Goal: Task Accomplishment & Management: Use online tool/utility

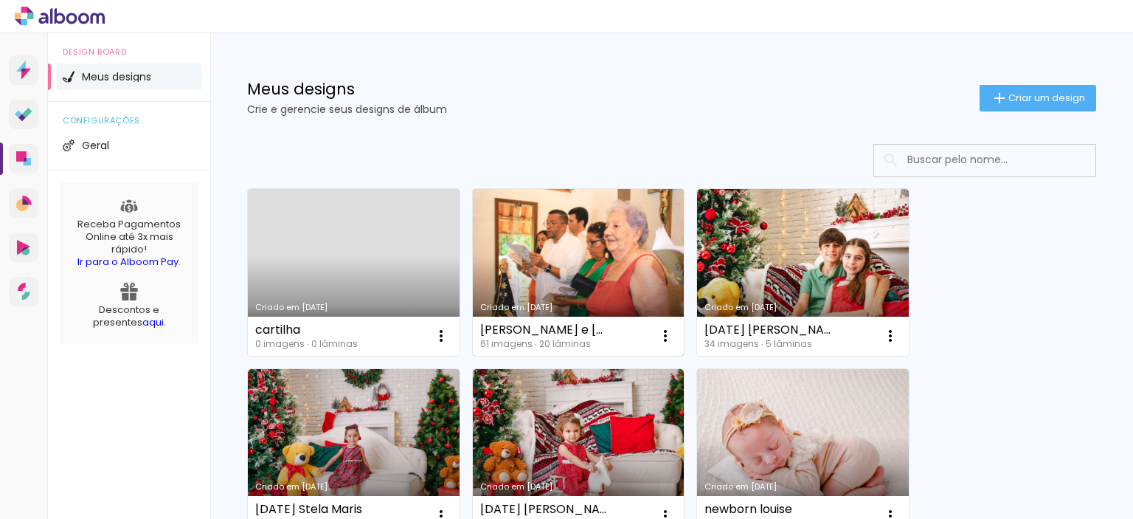
click at [631, 272] on link "Criado em [DATE]" at bounding box center [579, 272] width 212 height 167
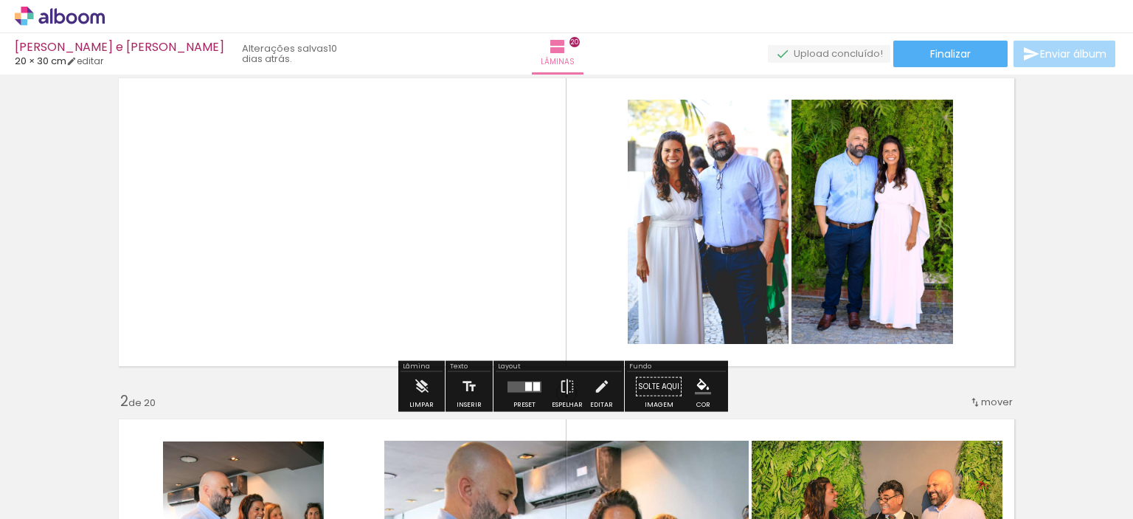
scroll to position [74, 0]
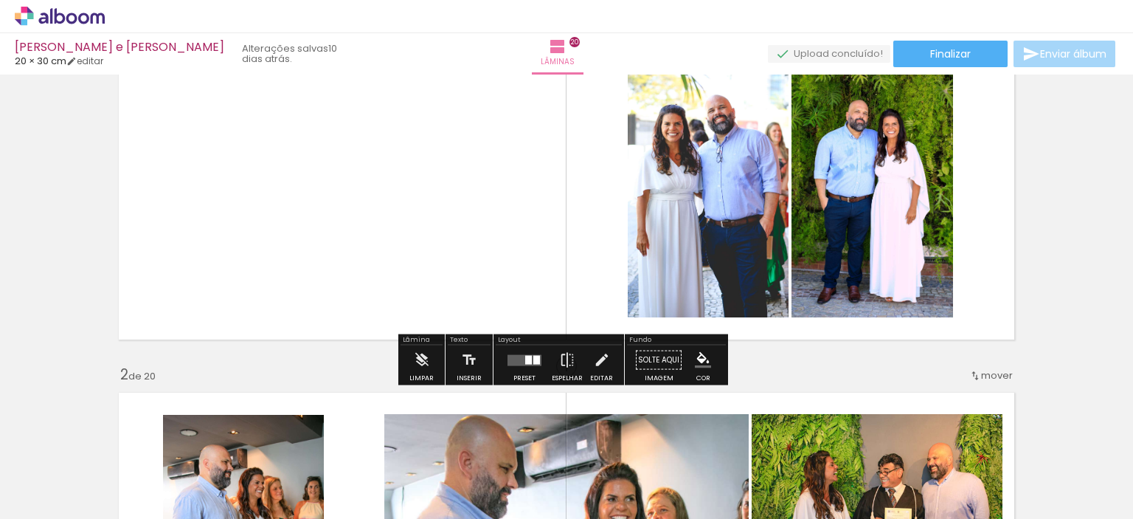
drag, startPoint x: 565, startPoint y: 212, endPoint x: 499, endPoint y: 216, distance: 66.5
click at [499, 216] on quentale-layouter at bounding box center [567, 196] width 912 height 304
click at [417, 359] on iron-icon at bounding box center [422, 360] width 16 height 30
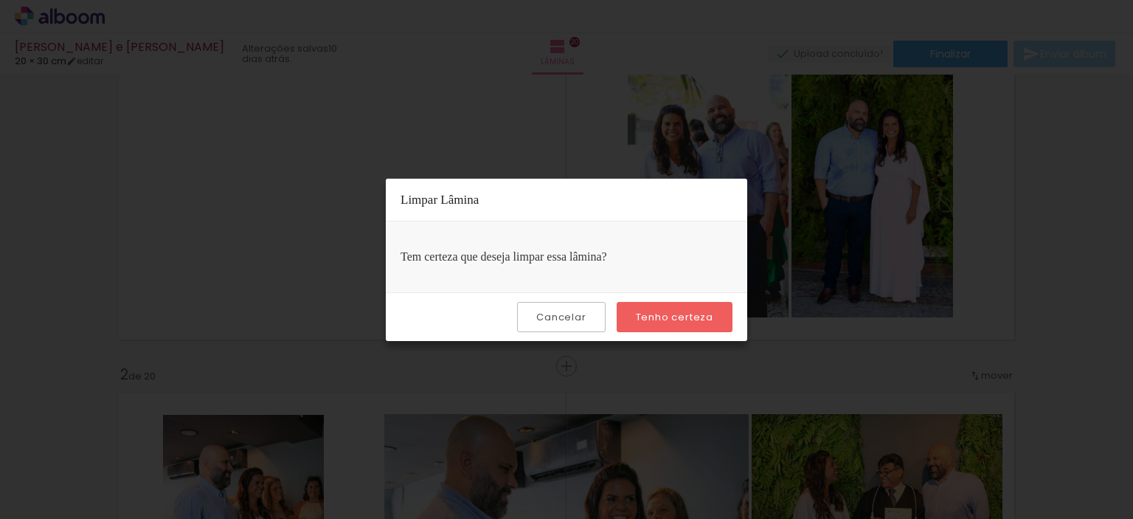
click at [1122, 242] on iron-overlay-backdrop at bounding box center [566, 259] width 1133 height 519
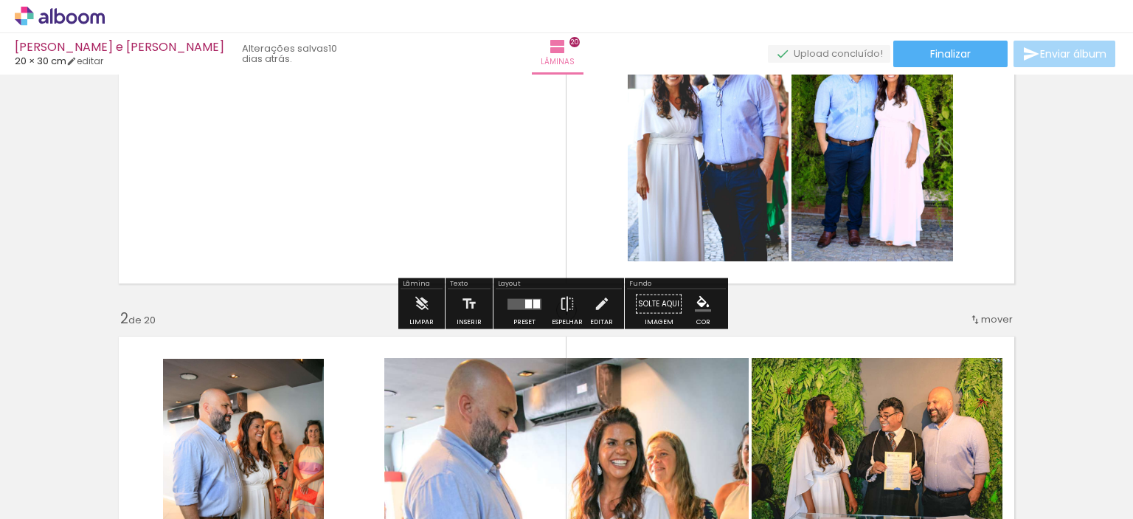
scroll to position [148, 0]
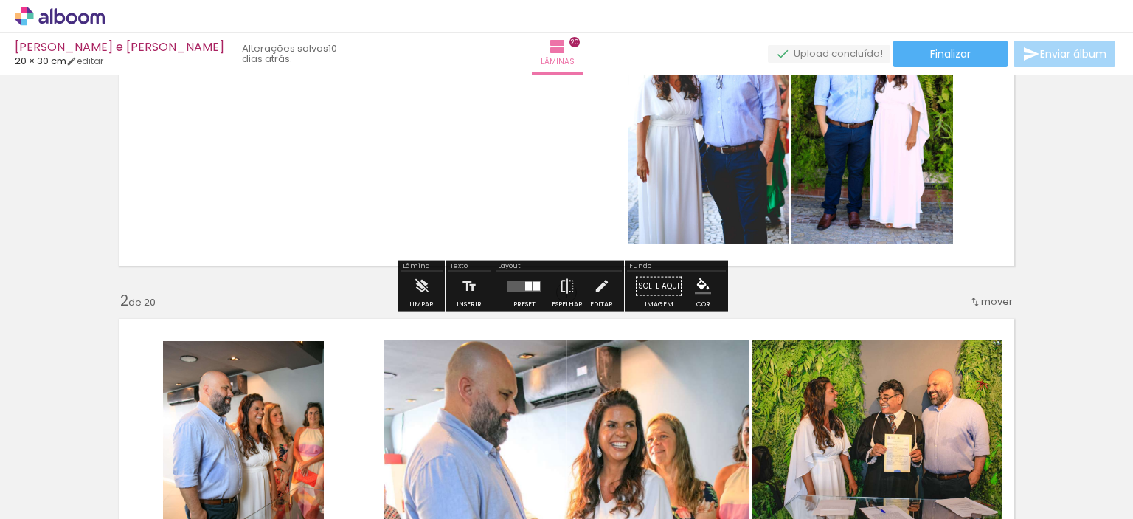
click at [708, 130] on quentale-photo at bounding box center [708, 121] width 161 height 244
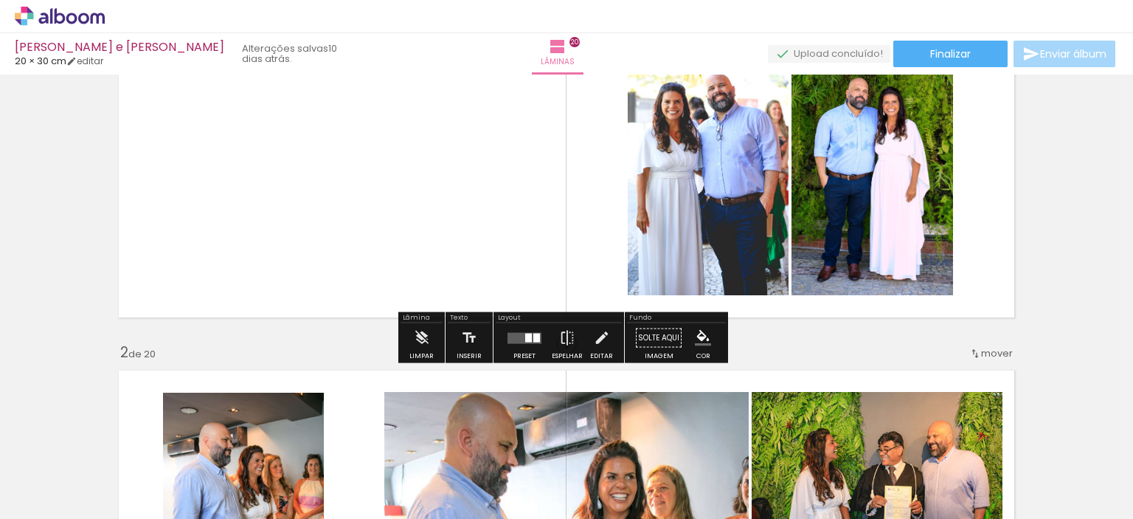
scroll to position [74, 0]
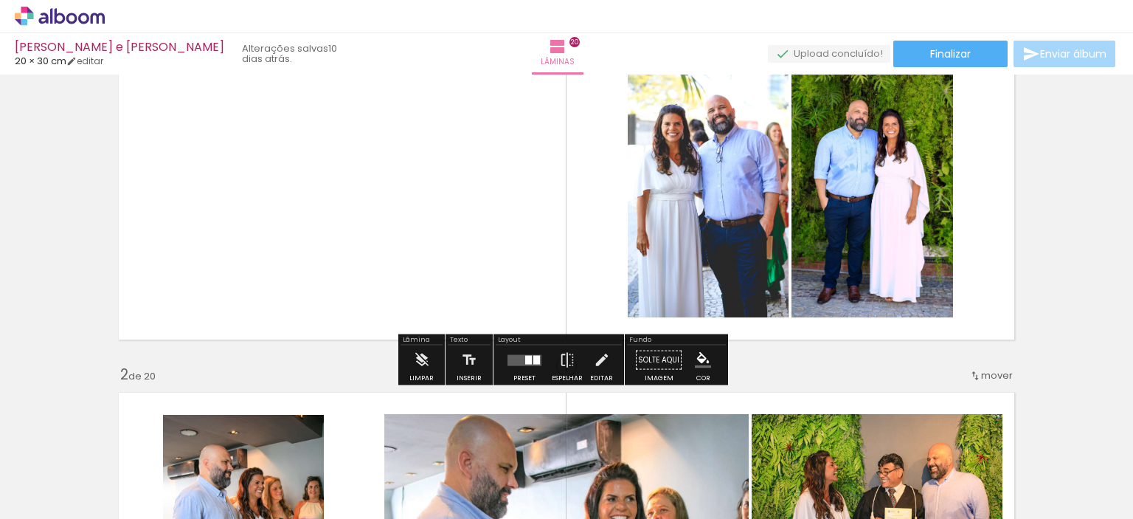
click at [724, 235] on quentale-photo at bounding box center [708, 195] width 161 height 244
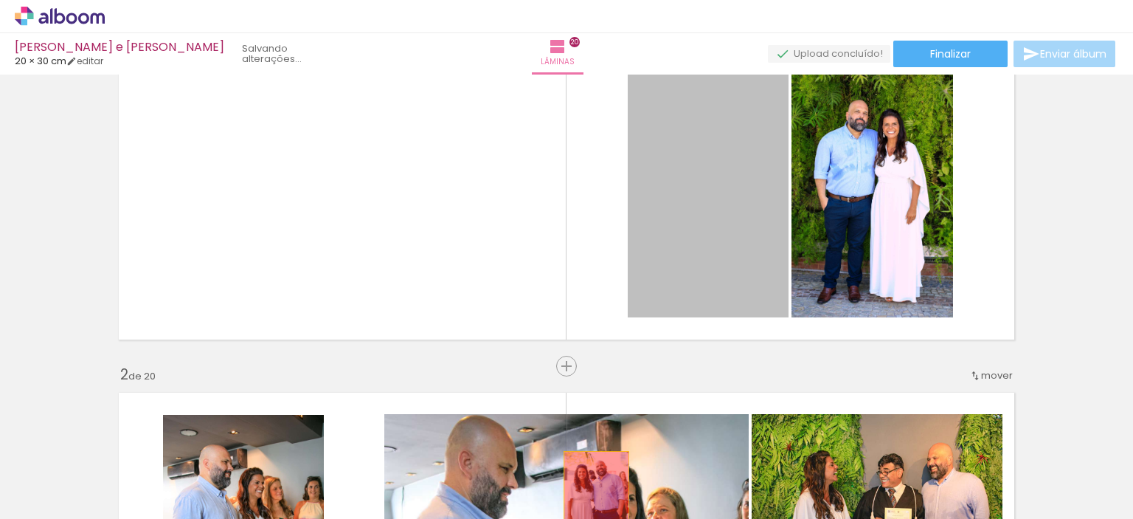
drag, startPoint x: 729, startPoint y: 224, endPoint x: 591, endPoint y: 500, distance: 309.1
click at [591, 500] on quentale-workspace at bounding box center [566, 259] width 1133 height 519
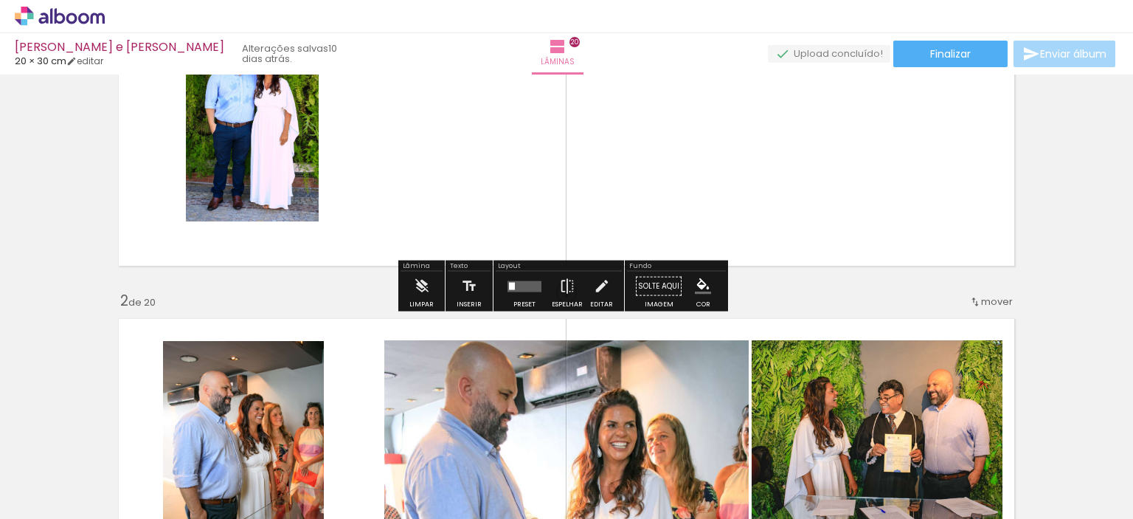
scroll to position [221, 0]
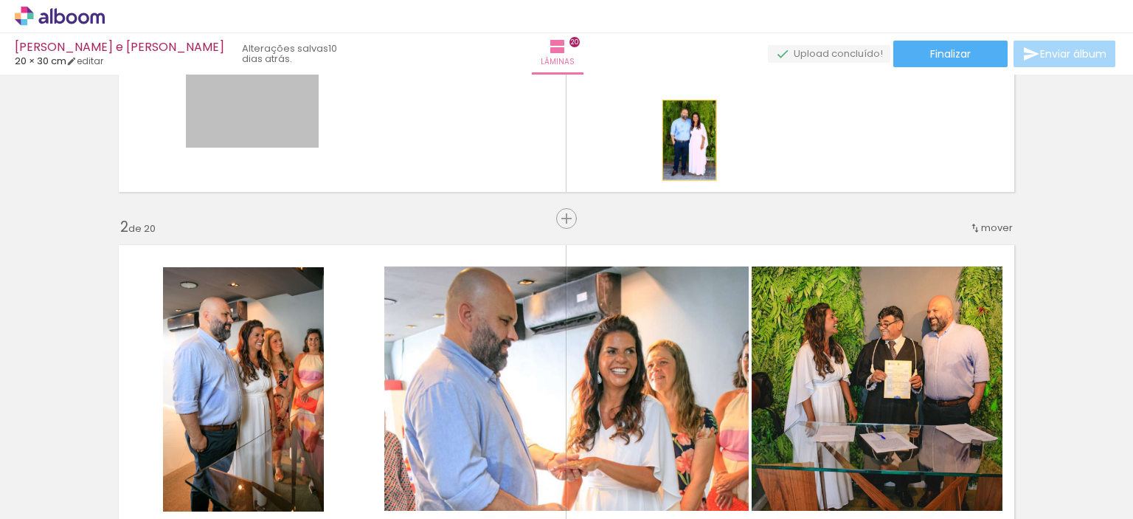
drag, startPoint x: 286, startPoint y: 132, endPoint x: 684, endPoint y: 140, distance: 397.7
click at [684, 140] on quentale-layouter at bounding box center [567, 48] width 912 height 304
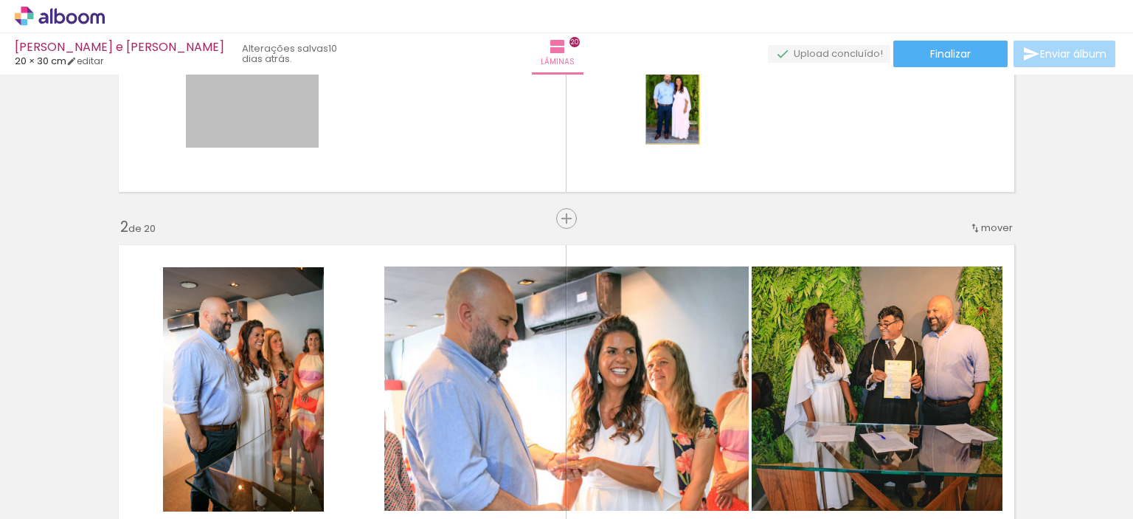
drag, startPoint x: 271, startPoint y: 123, endPoint x: 685, endPoint y: 80, distance: 416.8
click at [685, 80] on quentale-layouter at bounding box center [567, 48] width 912 height 304
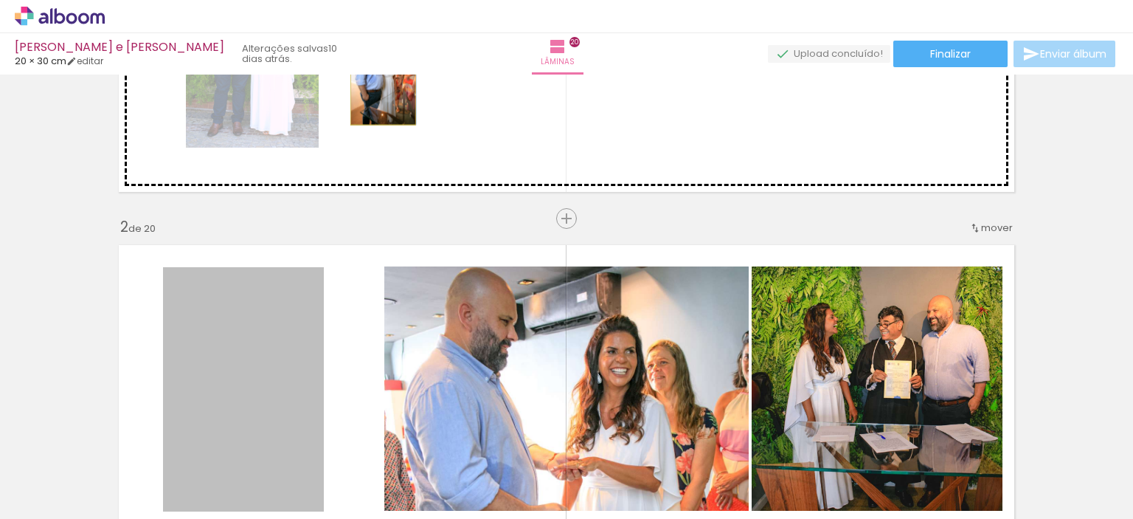
drag, startPoint x: 241, startPoint y: 300, endPoint x: 378, endPoint y: 75, distance: 263.1
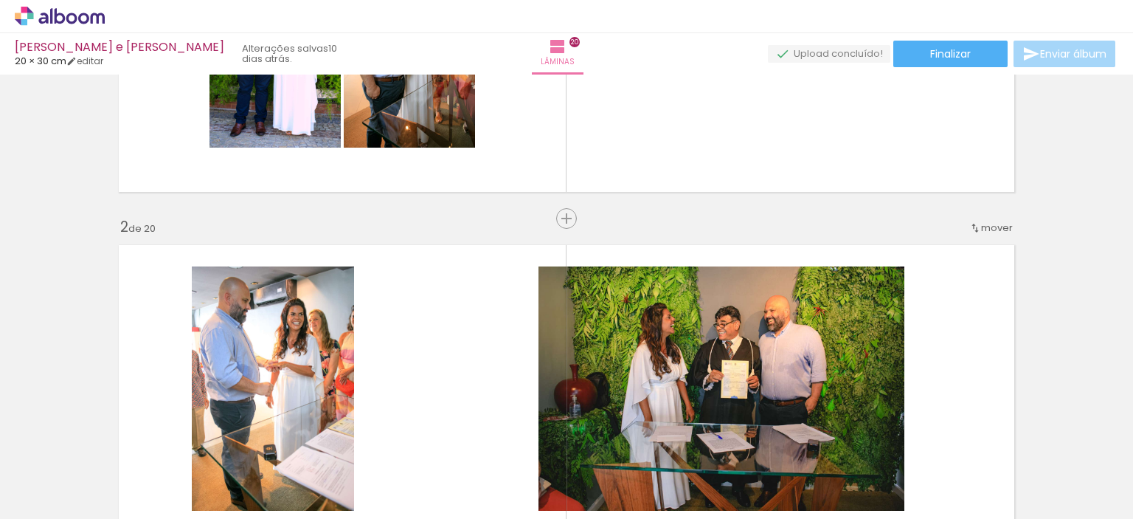
scroll to position [148, 0]
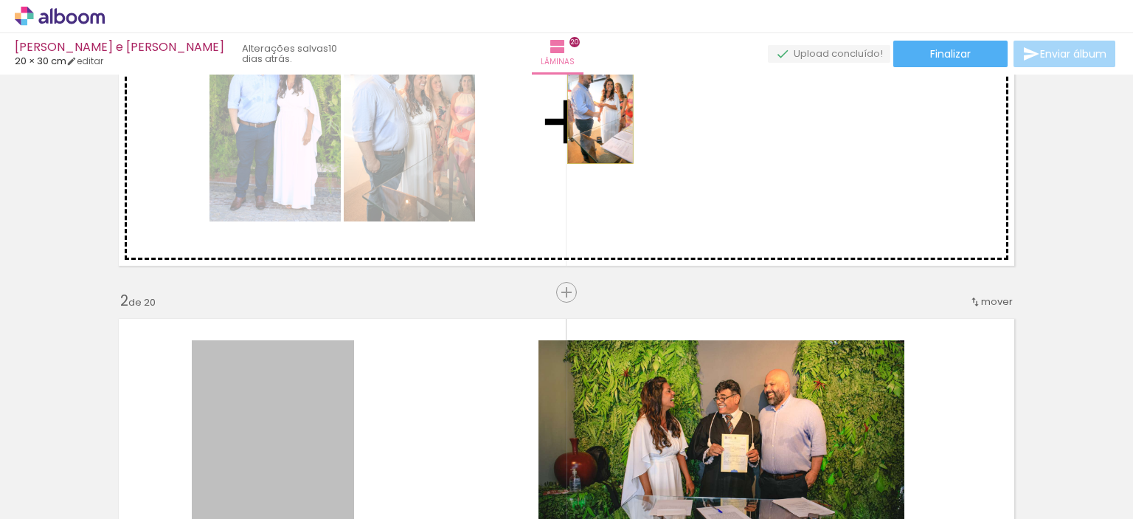
drag, startPoint x: 499, startPoint y: 244, endPoint x: 595, endPoint y: 114, distance: 161.4
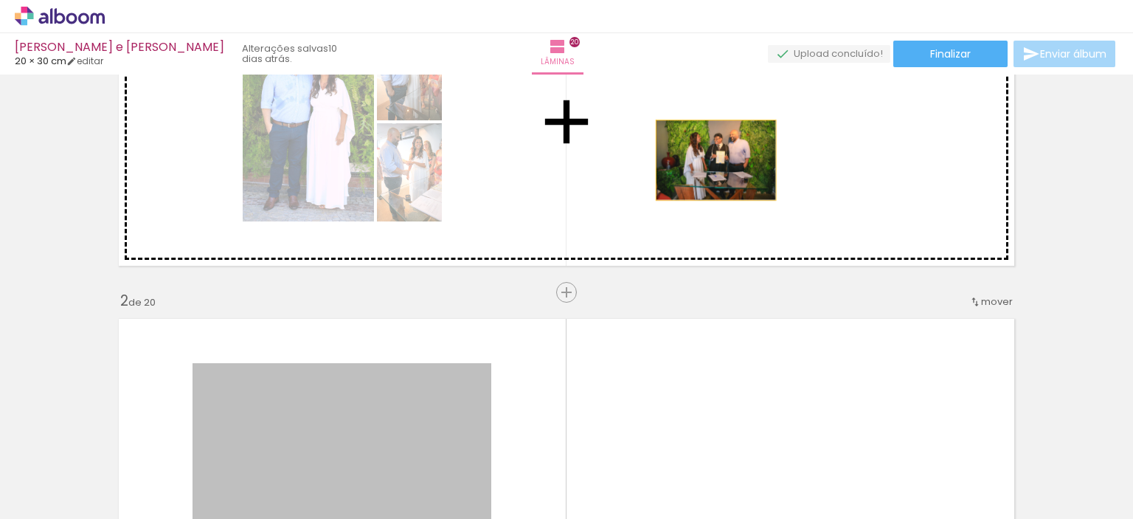
drag, startPoint x: 410, startPoint y: 393, endPoint x: 710, endPoint y: 160, distance: 380.1
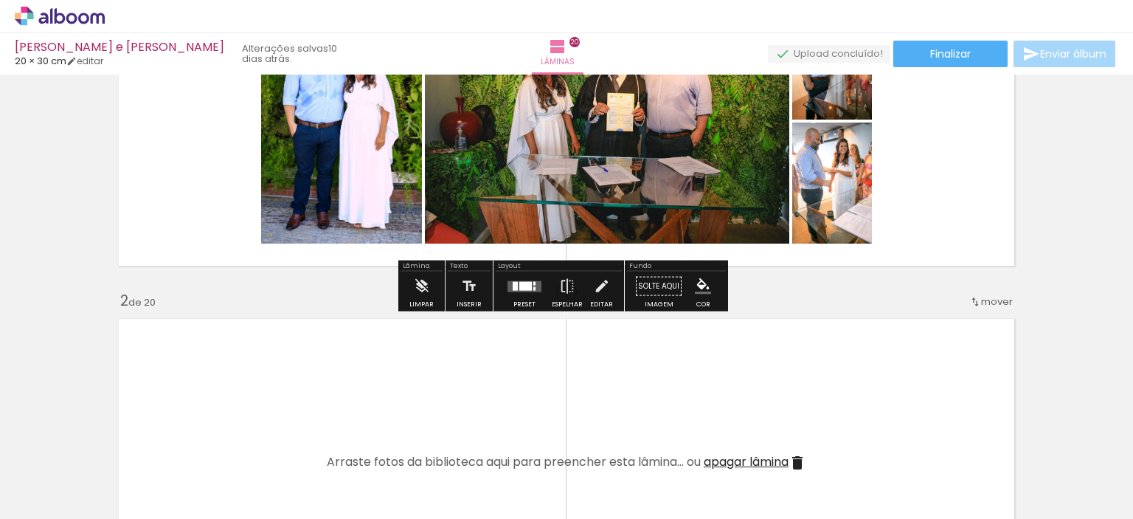
click at [529, 279] on div at bounding box center [525, 286] width 40 height 30
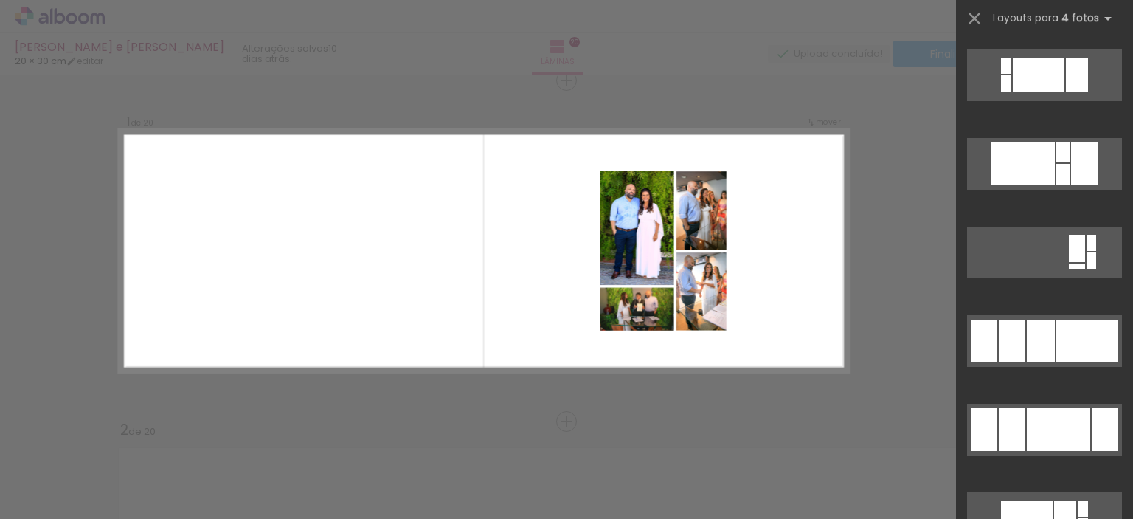
scroll to position [738, 0]
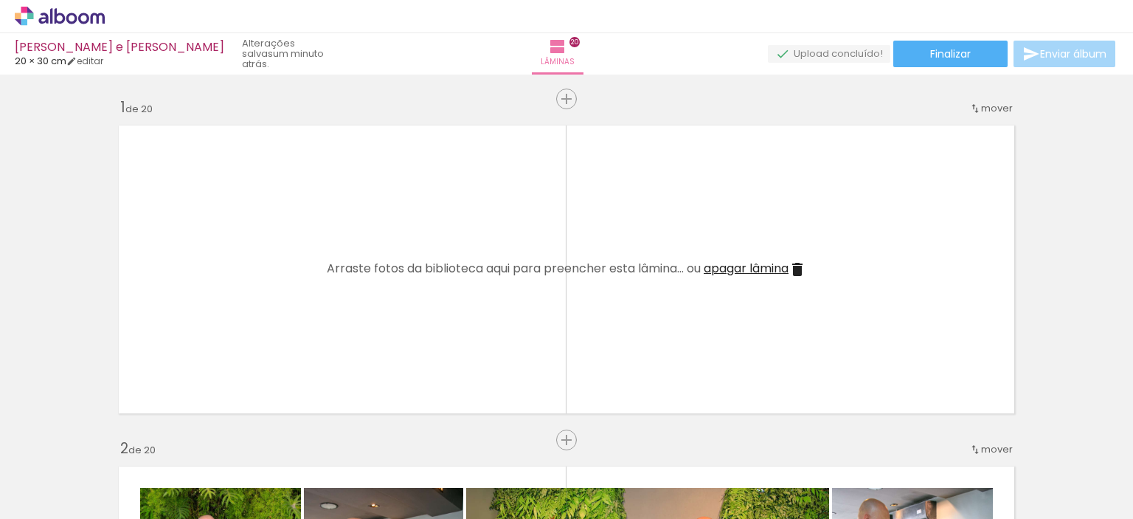
scroll to position [738, 0]
click at [52, 495] on span "Adicionar Fotos" at bounding box center [52, 499] width 44 height 16
click at [0, 0] on input "file" at bounding box center [0, 0] width 0 height 0
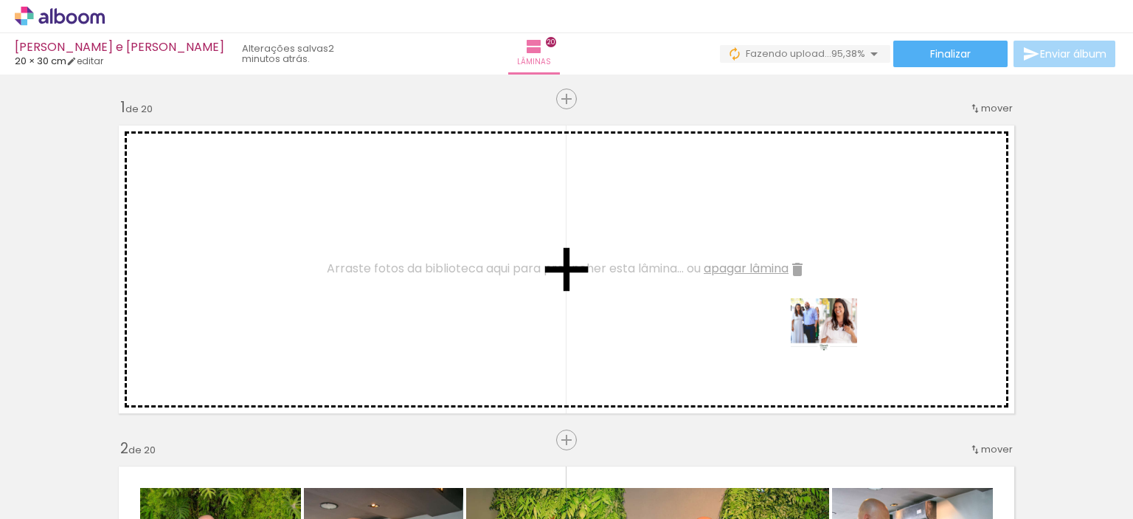
drag, startPoint x: 847, startPoint y: 465, endPoint x: 835, endPoint y: 342, distance: 123.0
click at [835, 342] on quentale-workspace at bounding box center [566, 259] width 1133 height 519
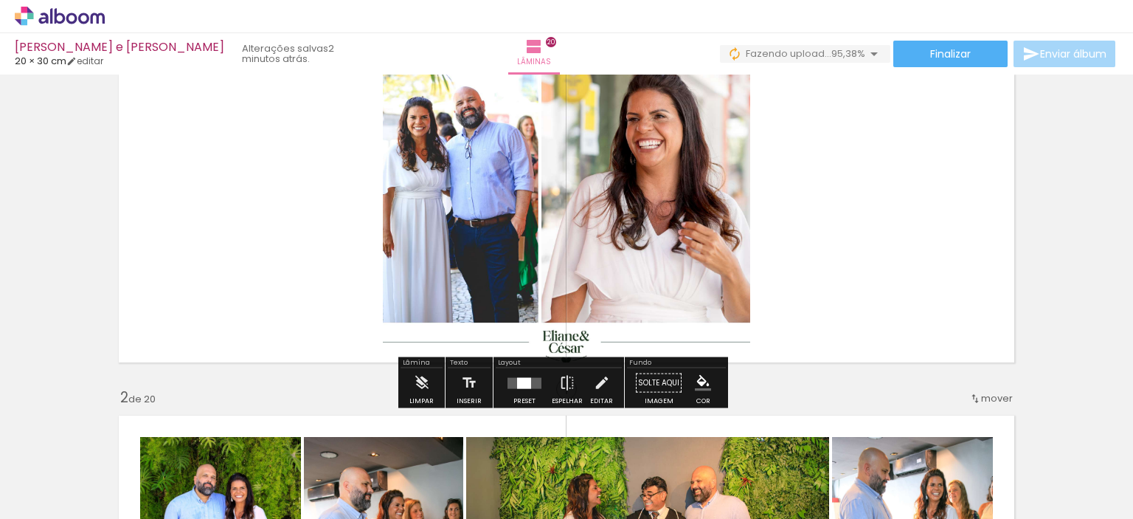
scroll to position [74, 0]
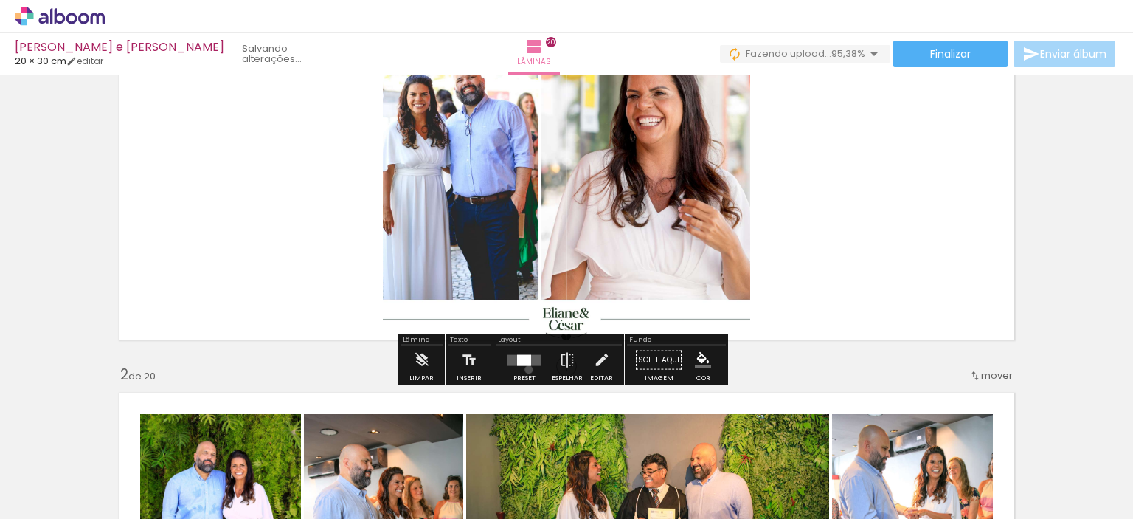
click at [525, 369] on div at bounding box center [525, 360] width 40 height 30
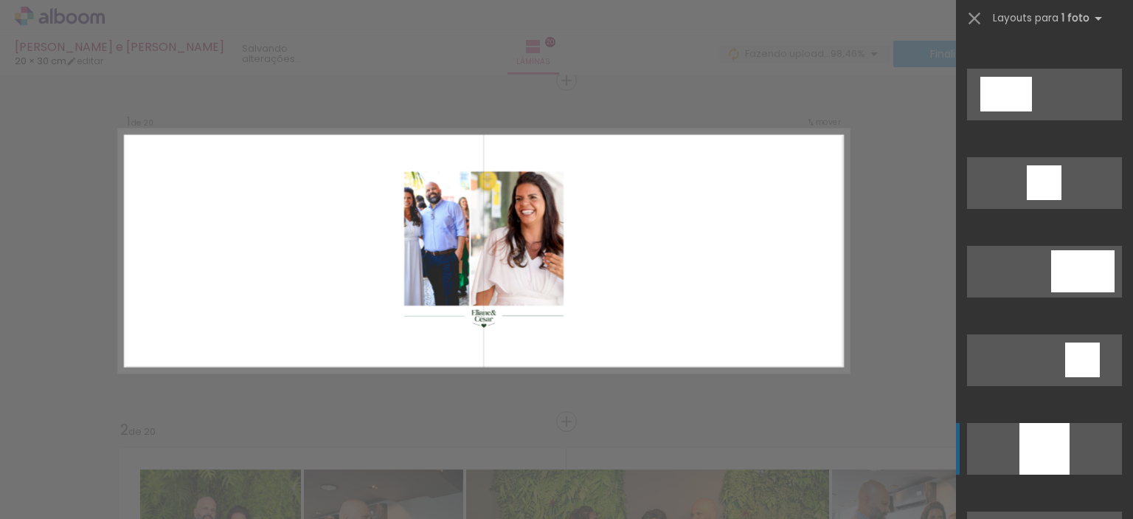
scroll to position [148, 0]
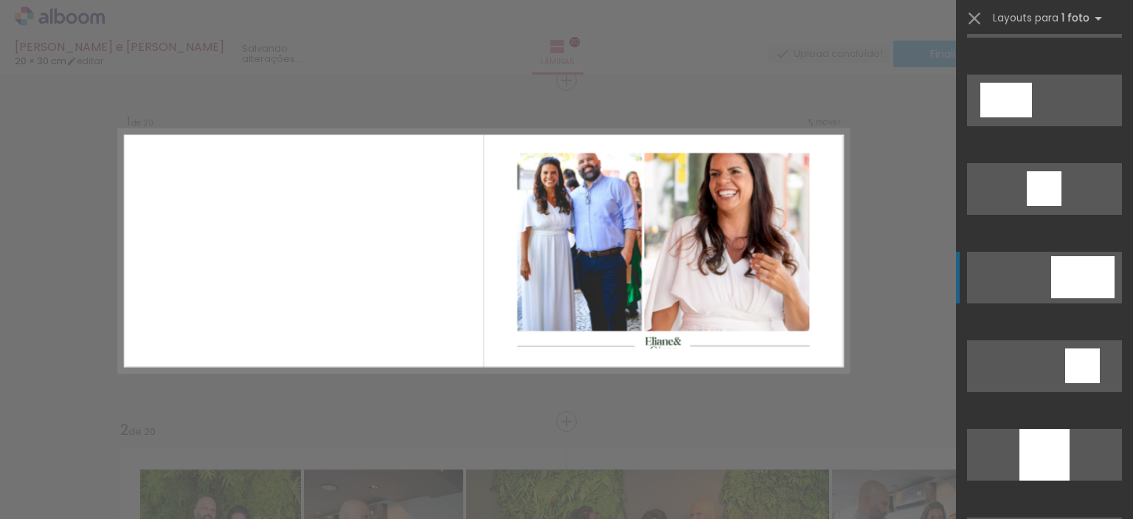
click at [1027, 32] on div at bounding box center [1006, 11] width 42 height 42
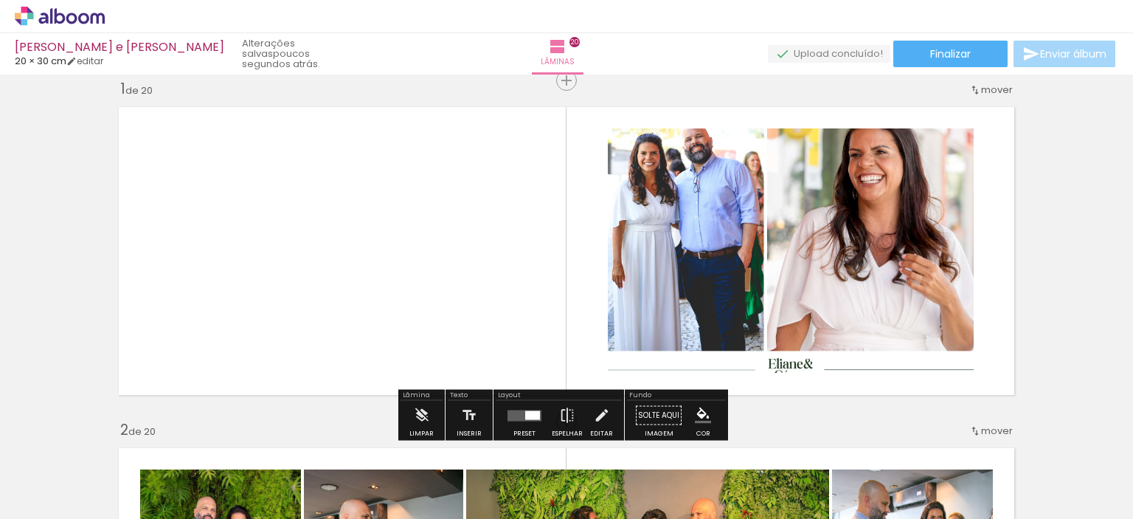
click at [786, 294] on quentale-photo at bounding box center [791, 250] width 366 height 244
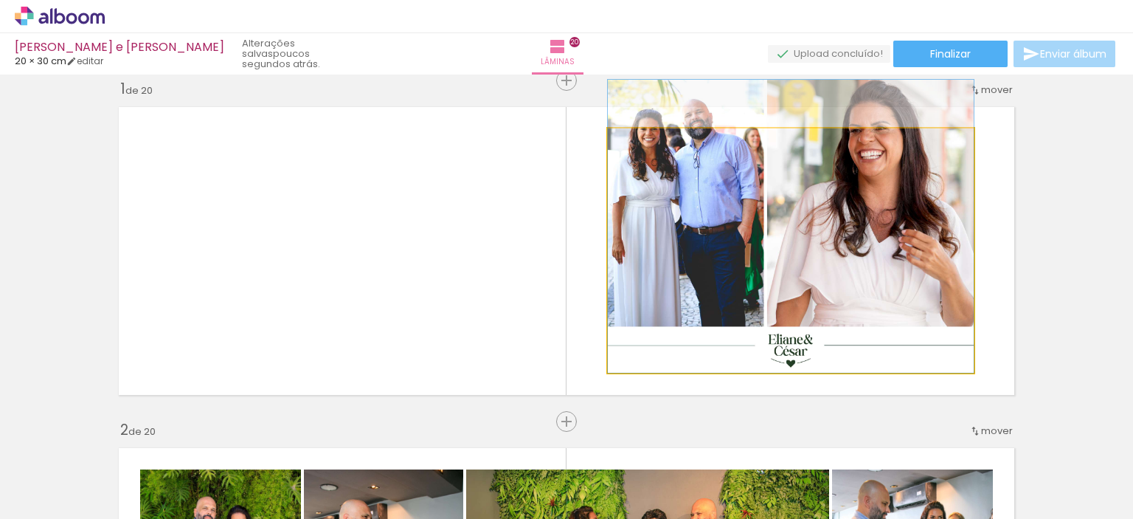
drag, startPoint x: 786, startPoint y: 294, endPoint x: 788, endPoint y: 267, distance: 27.3
click at [789, 266] on quentale-photo at bounding box center [791, 250] width 366 height 244
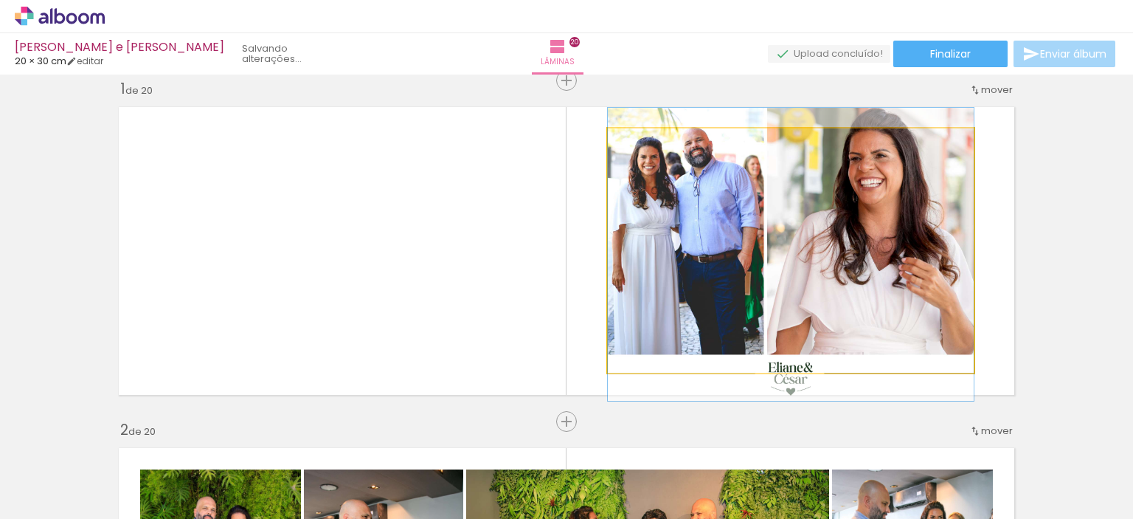
drag, startPoint x: 789, startPoint y: 266, endPoint x: 797, endPoint y: 294, distance: 29.2
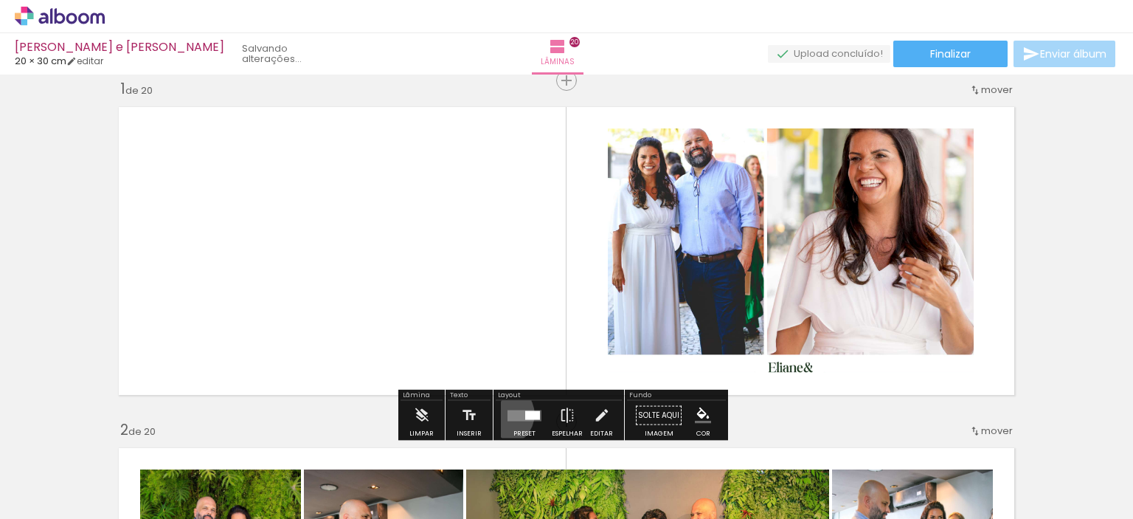
click at [501, 413] on paper-button "Preset" at bounding box center [524, 420] width 47 height 38
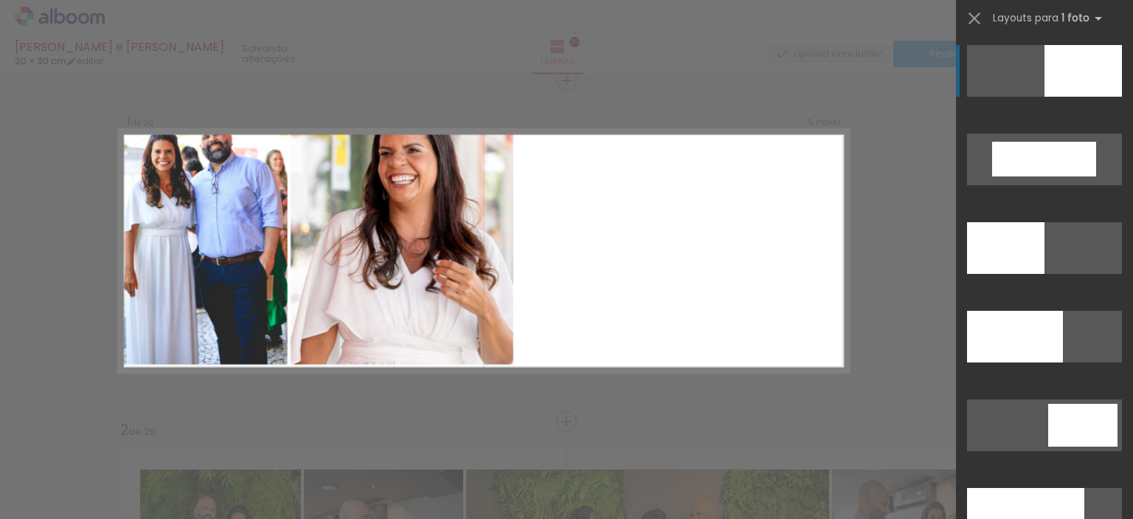
scroll to position [3305, 0]
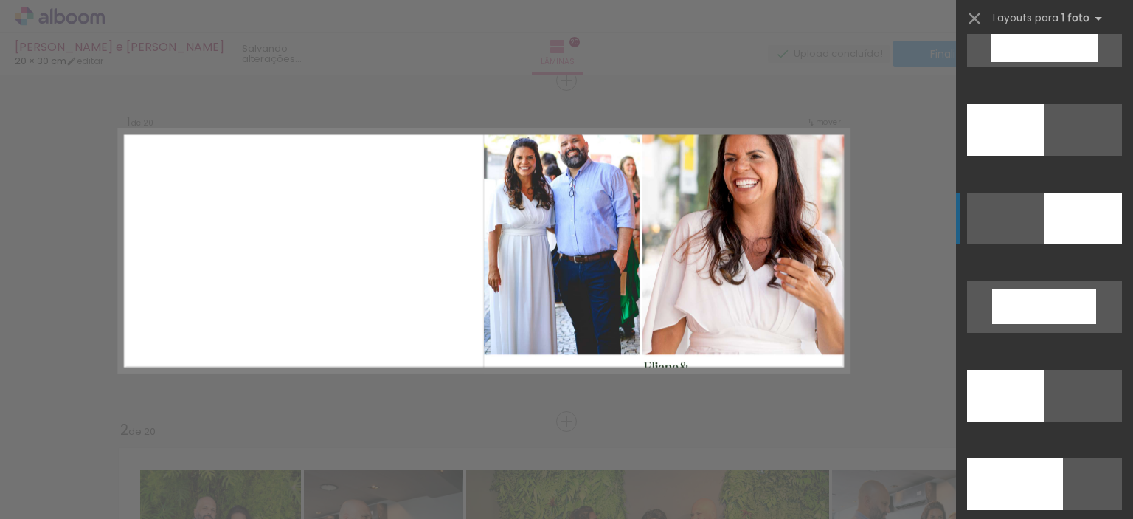
click at [1045, 156] on div at bounding box center [1005, 130] width 77 height 52
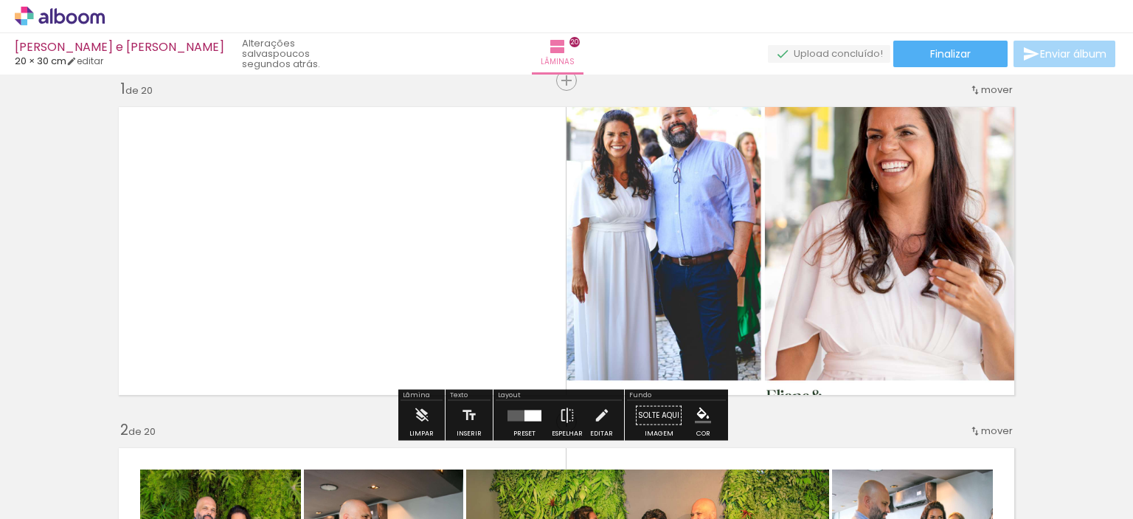
click at [804, 280] on quentale-photo at bounding box center [795, 251] width 456 height 304
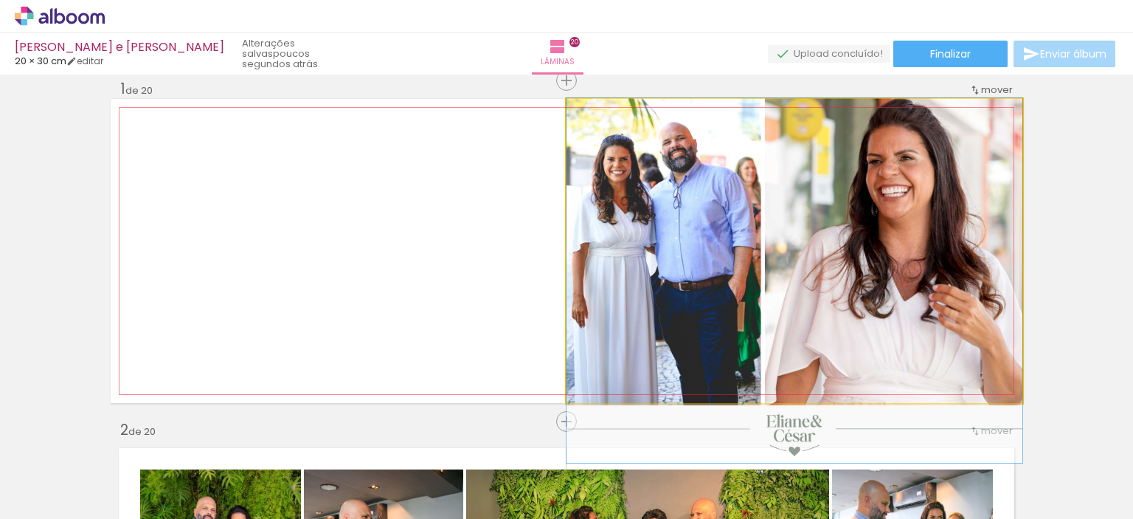
drag, startPoint x: 804, startPoint y: 280, endPoint x: 807, endPoint y: 325, distance: 45.1
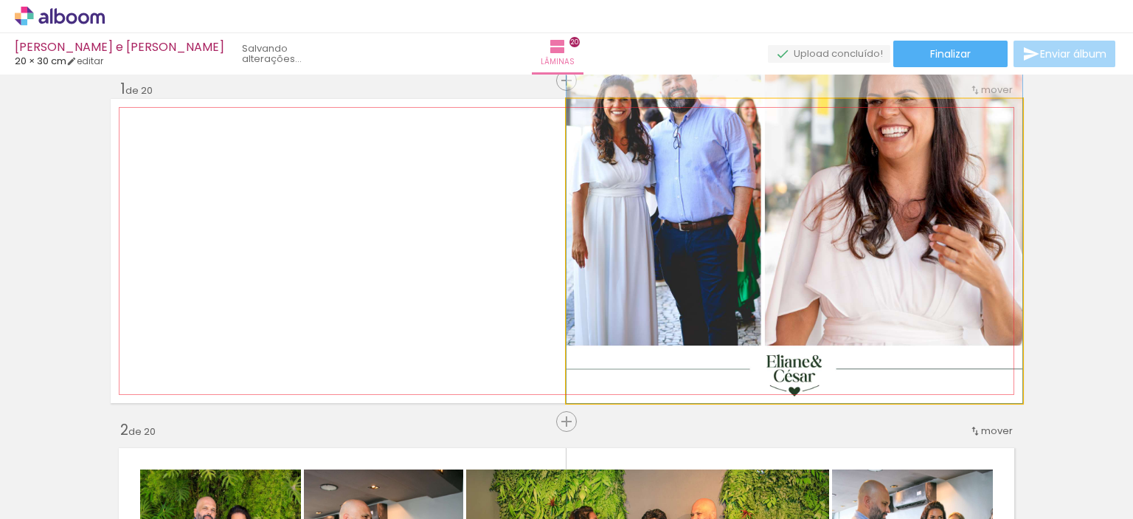
drag, startPoint x: 988, startPoint y: 388, endPoint x: 965, endPoint y: 312, distance: 79.3
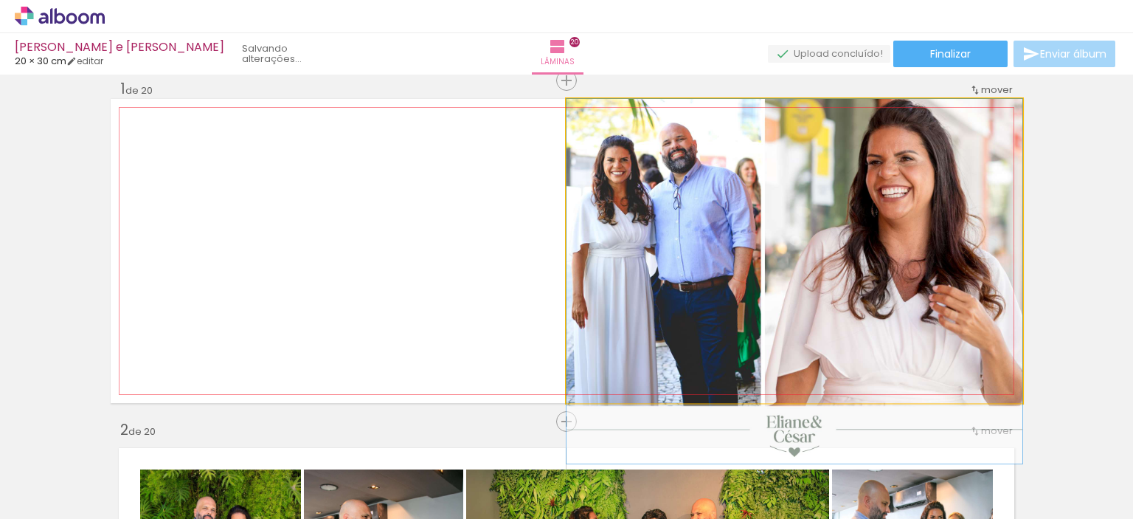
drag, startPoint x: 909, startPoint y: 312, endPoint x: 905, endPoint y: 382, distance: 70.2
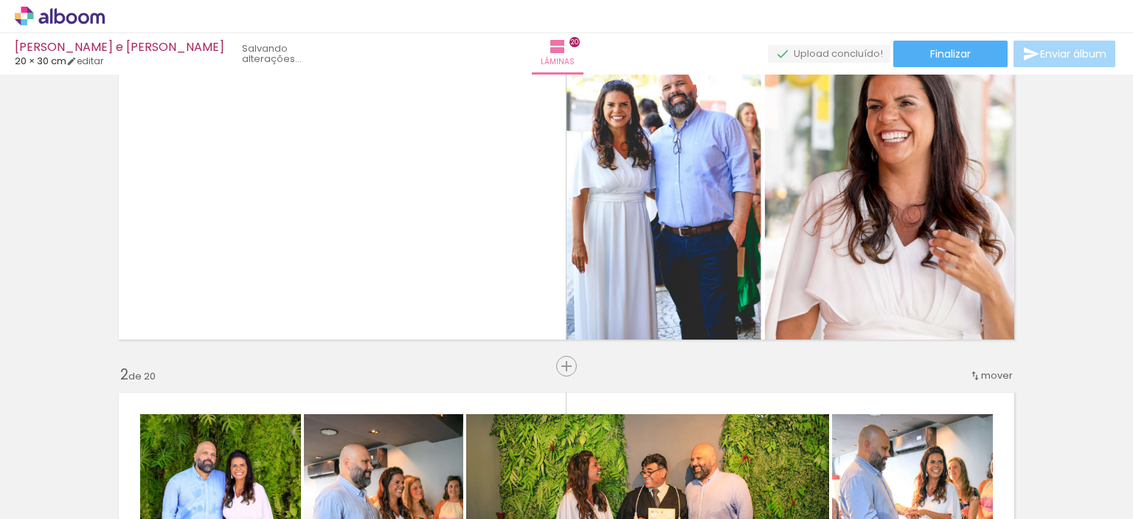
scroll to position [0, 0]
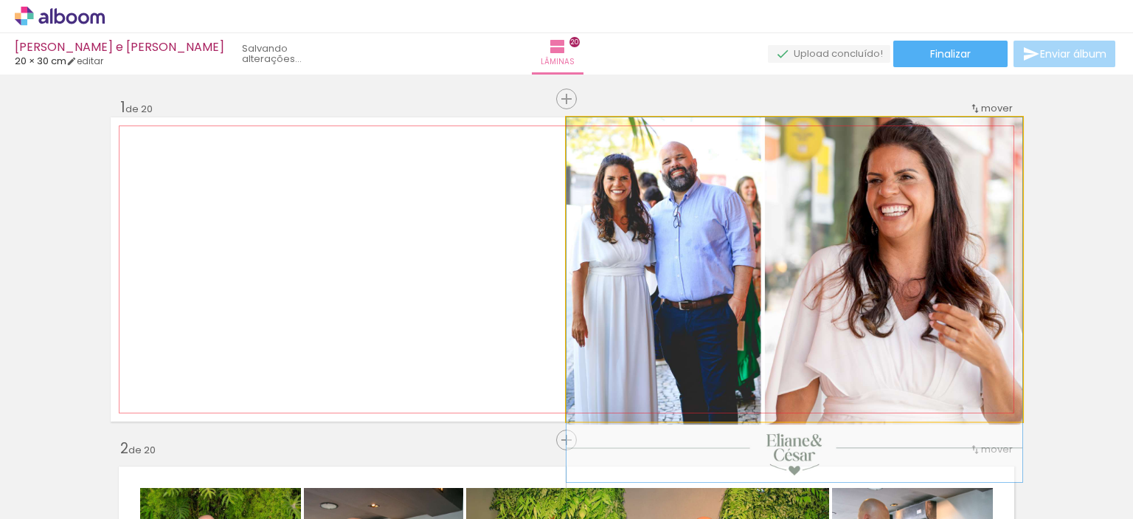
drag, startPoint x: 915, startPoint y: 238, endPoint x: 915, endPoint y: 266, distance: 28.0
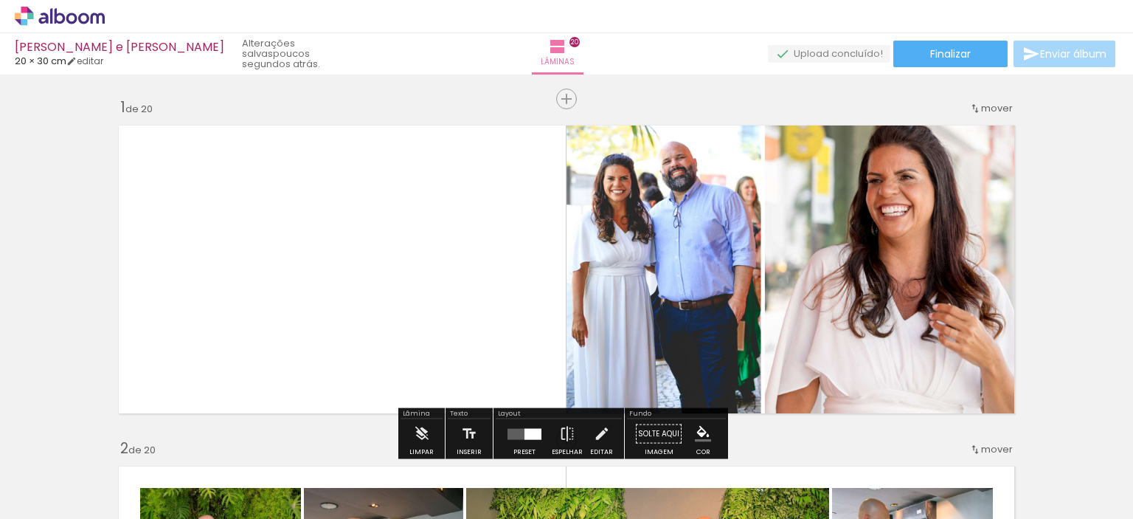
click at [621, 220] on quentale-photo at bounding box center [795, 269] width 456 height 304
click at [723, 162] on quentale-photo at bounding box center [795, 269] width 456 height 304
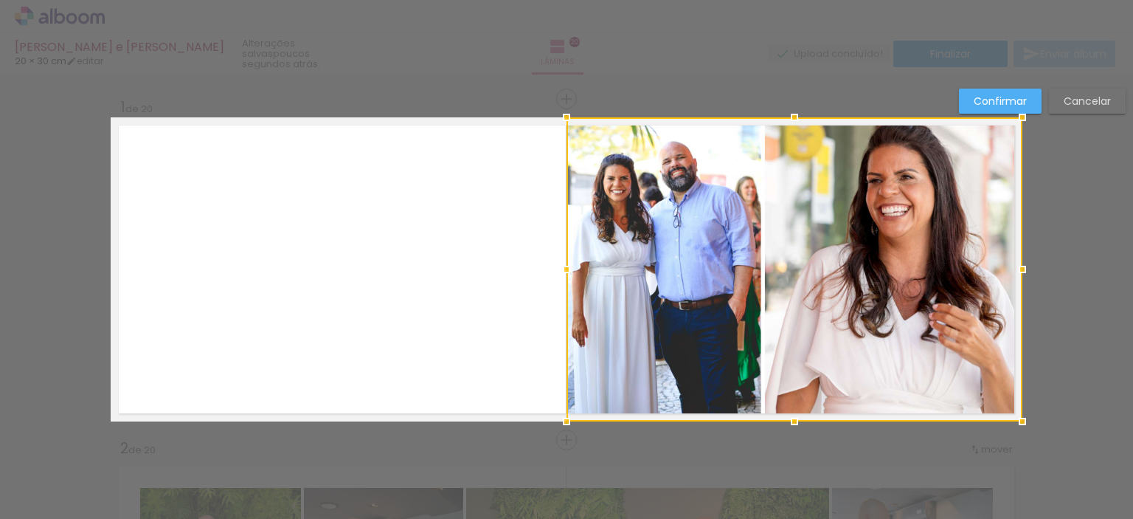
click at [723, 162] on div at bounding box center [795, 269] width 456 height 304
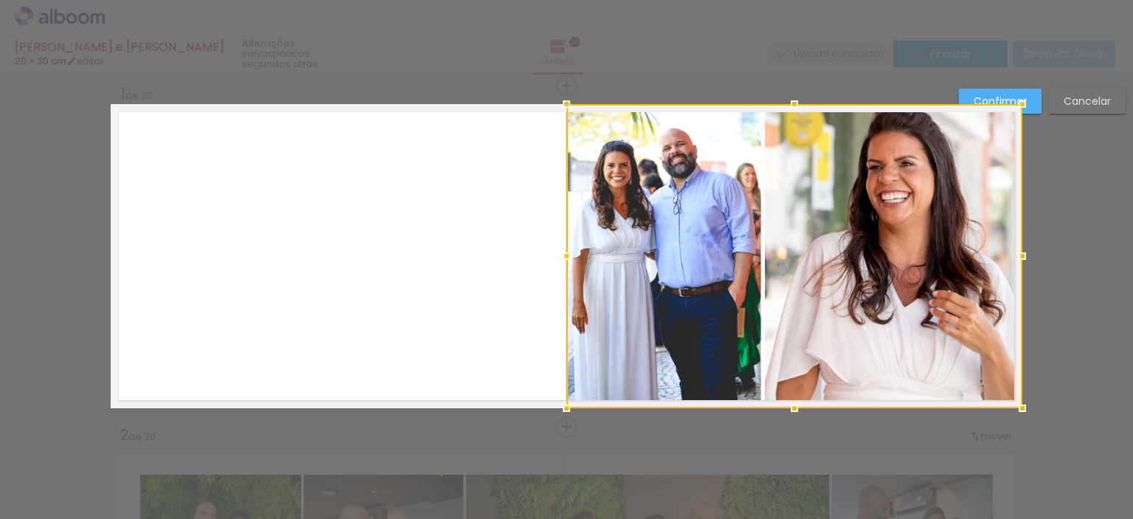
click at [723, 162] on div at bounding box center [795, 256] width 456 height 304
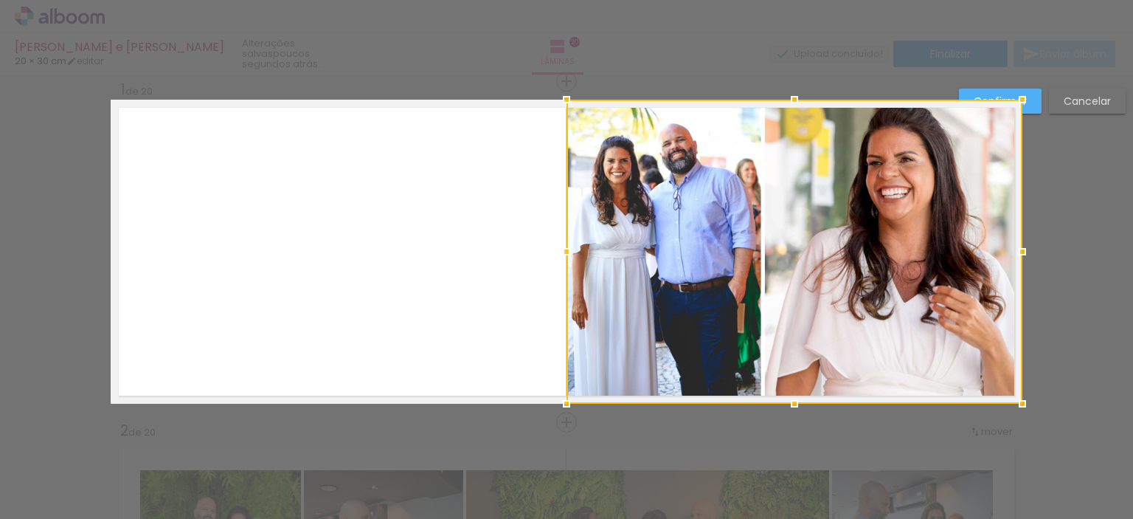
scroll to position [18, 0]
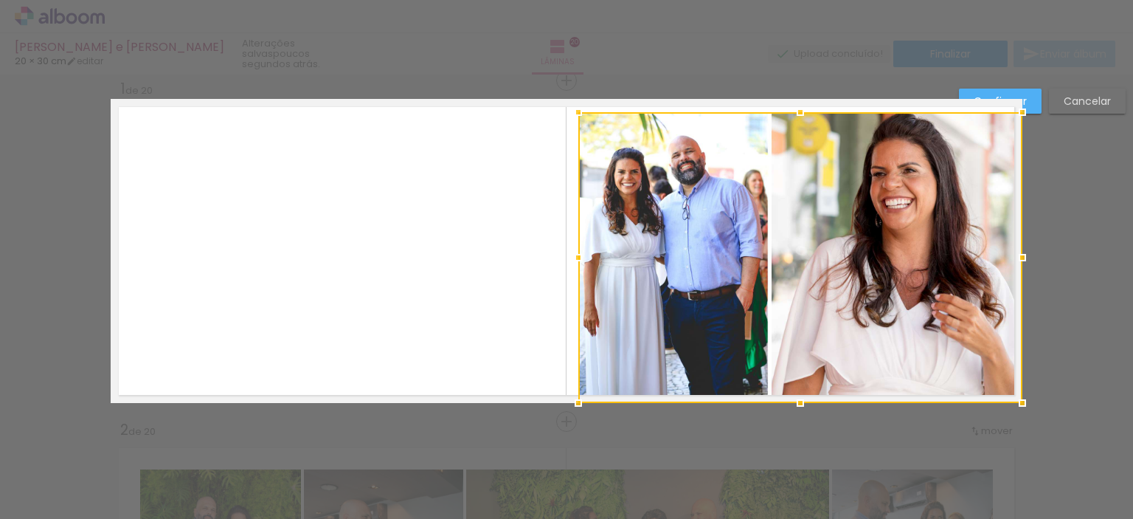
drag, startPoint x: 558, startPoint y: 95, endPoint x: 572, endPoint y: 111, distance: 21.9
click at [569, 109] on div at bounding box center [579, 112] width 30 height 30
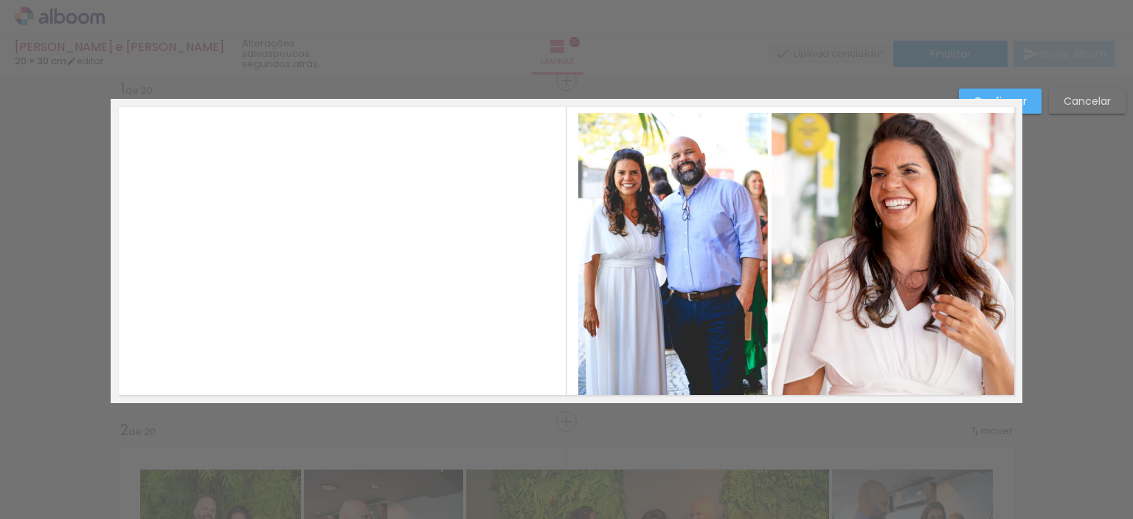
click at [993, 380] on quentale-photo at bounding box center [800, 258] width 444 height 290
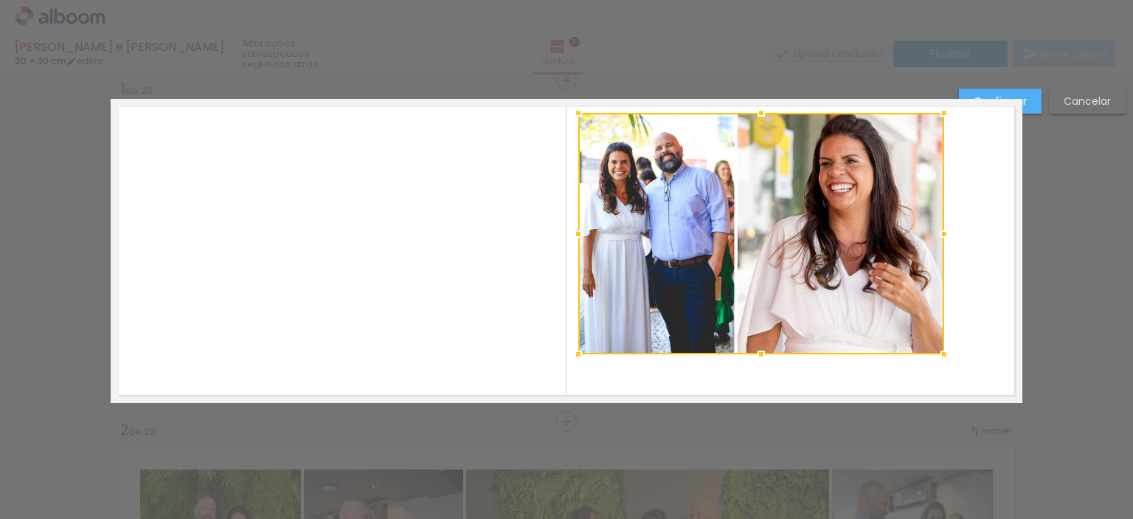
drag, startPoint x: 1017, startPoint y: 400, endPoint x: 938, endPoint y: 351, distance: 92.7
click at [938, 351] on div at bounding box center [944, 354] width 30 height 30
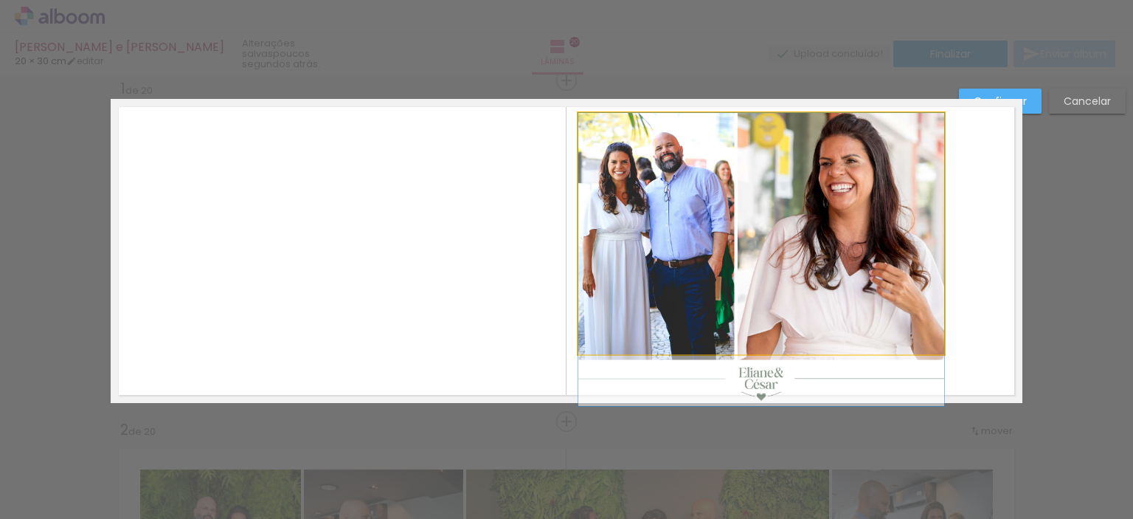
click at [748, 313] on quentale-photo at bounding box center [761, 233] width 366 height 241
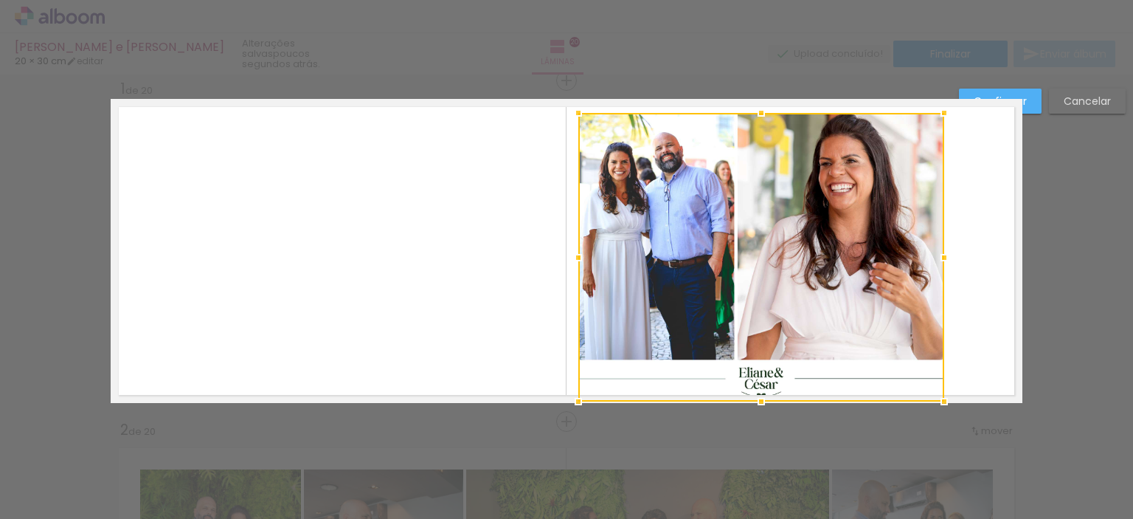
drag, startPoint x: 758, startPoint y: 355, endPoint x: 758, endPoint y: 395, distance: 39.8
click at [758, 395] on div at bounding box center [761, 402] width 30 height 30
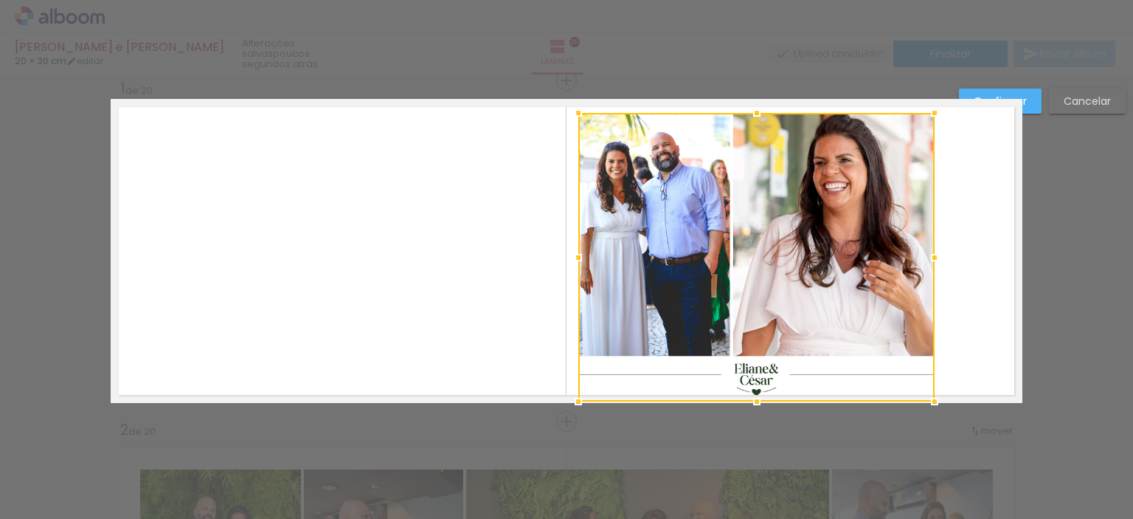
drag, startPoint x: 941, startPoint y: 257, endPoint x: 932, endPoint y: 259, distance: 9.7
click at [932, 259] on div at bounding box center [935, 258] width 30 height 30
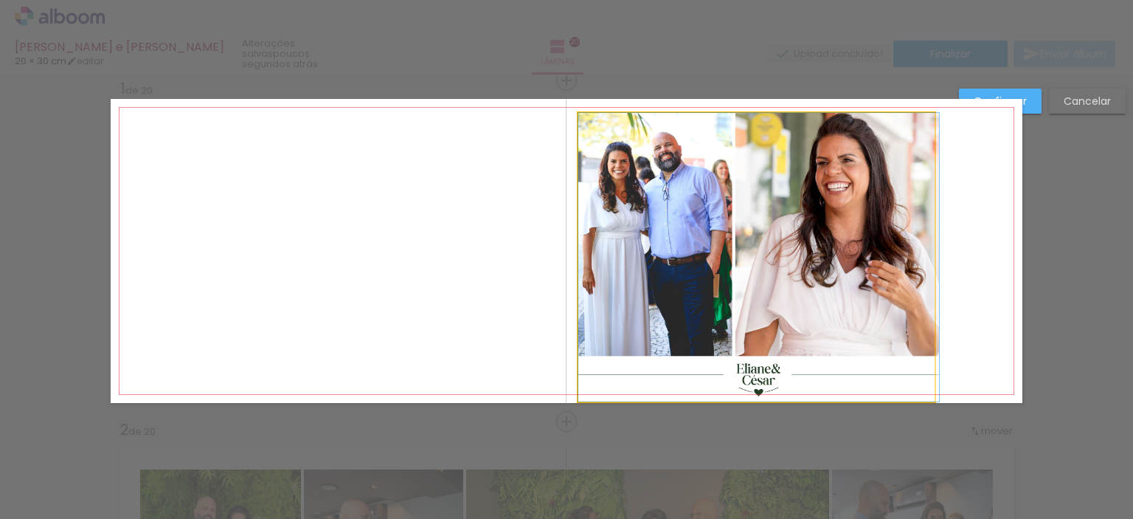
drag, startPoint x: 822, startPoint y: 257, endPoint x: 890, endPoint y: 254, distance: 67.2
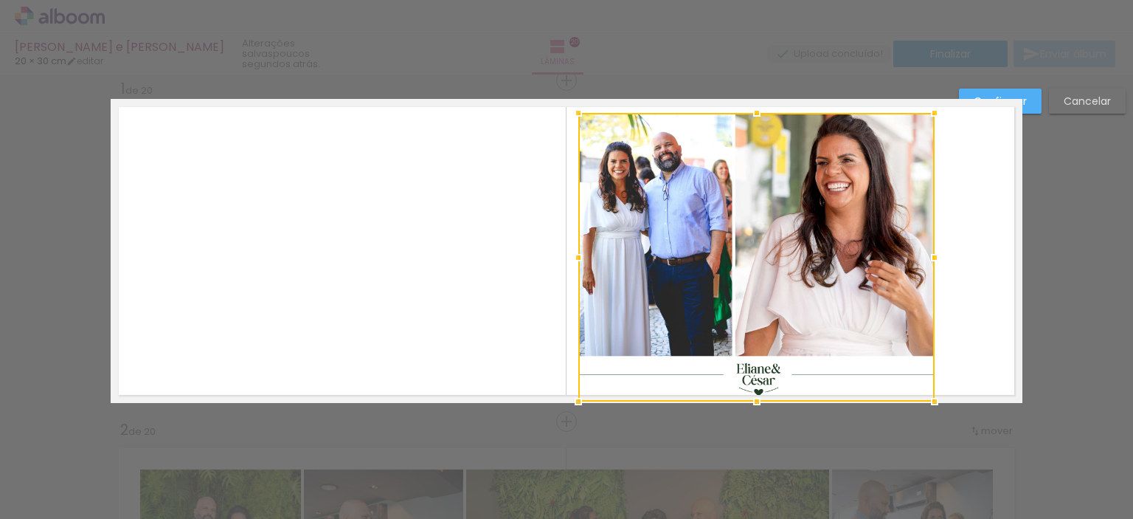
click at [0, 0] on slot "Cancelar" at bounding box center [0, 0] width 0 height 0
